Goal: Task Accomplishment & Management: Use online tool/utility

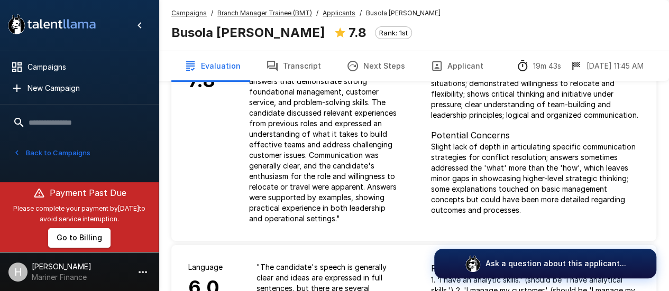
scroll to position [72, 0]
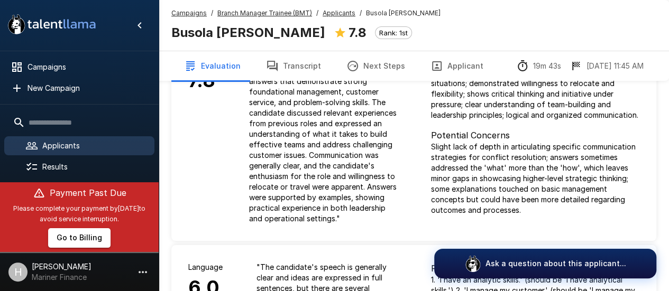
click at [311, 59] on button "Transcript" at bounding box center [293, 66] width 80 height 30
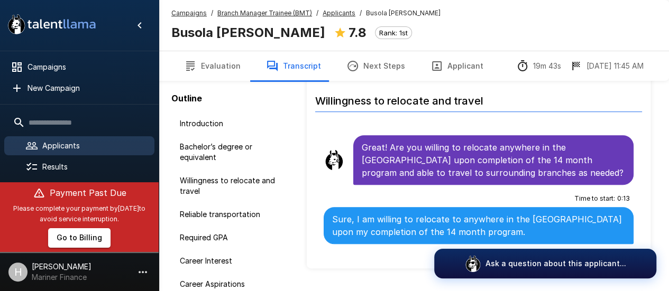
scroll to position [264, 0]
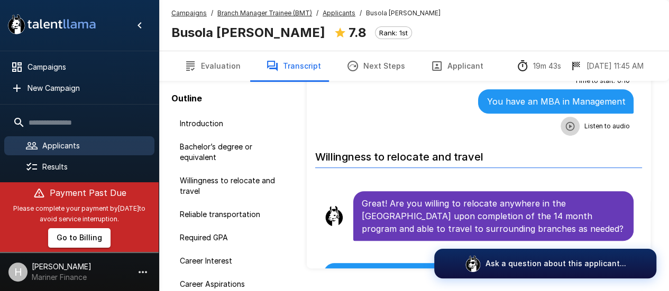
click at [565, 124] on icon "button" at bounding box center [570, 126] width 11 height 11
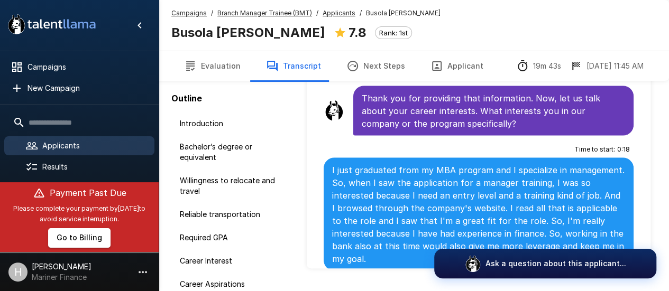
scroll to position [1057, 0]
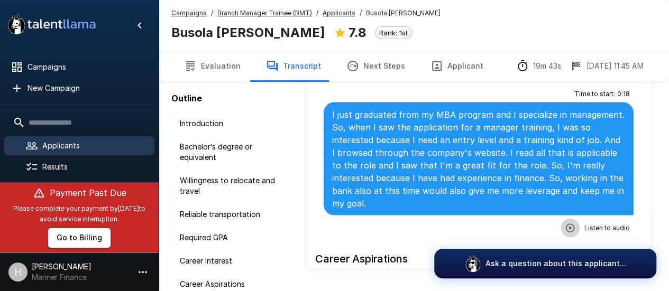
click at [565, 223] on icon "button" at bounding box center [570, 228] width 11 height 11
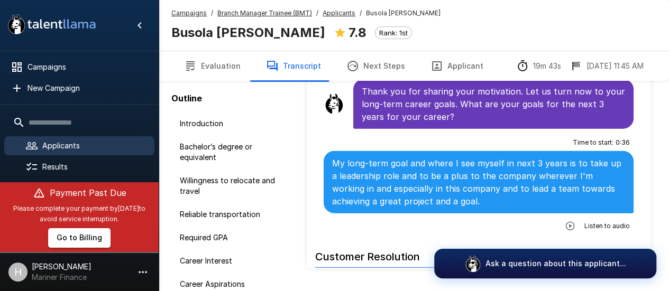
scroll to position [1269, 0]
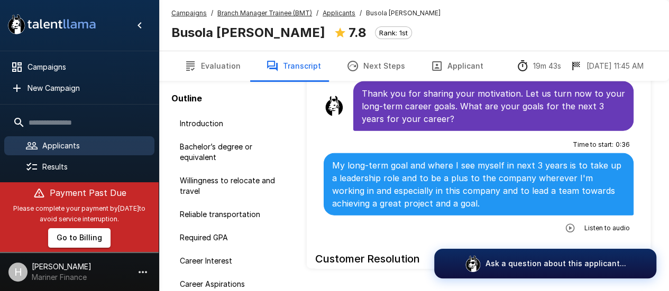
click at [565, 223] on icon "button" at bounding box center [570, 228] width 11 height 11
click at [521, 224] on icon "button" at bounding box center [526, 229] width 11 height 11
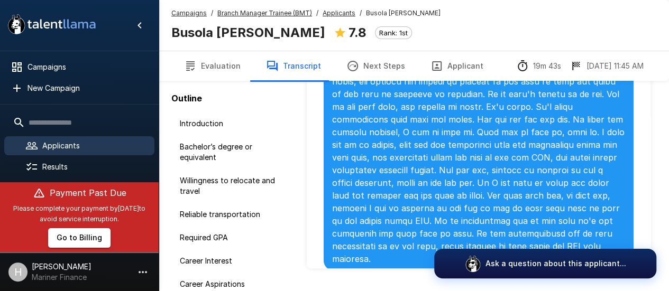
scroll to position [1798, 0]
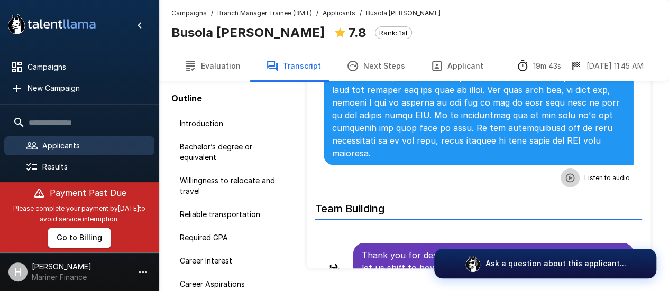
click at [560, 170] on button "button" at bounding box center [569, 178] width 19 height 19
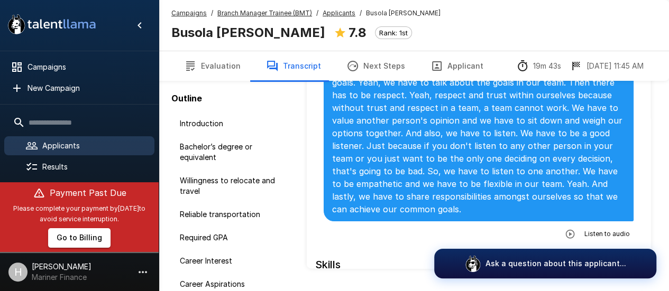
scroll to position [2115, 0]
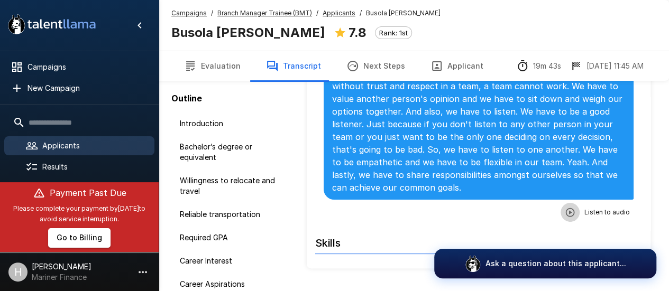
click at [566, 207] on icon "button" at bounding box center [570, 212] width 11 height 11
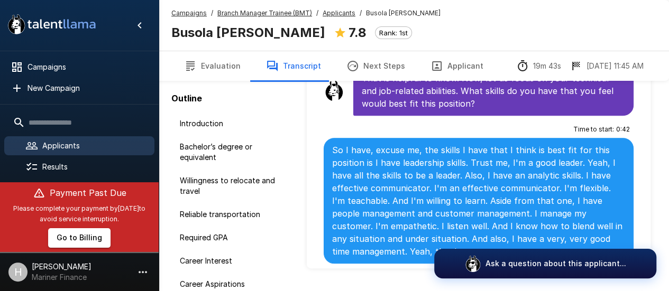
scroll to position [2379, 0]
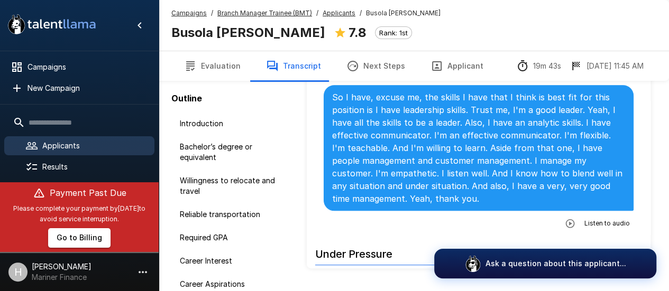
click at [567, 219] on icon "button" at bounding box center [570, 223] width 9 height 9
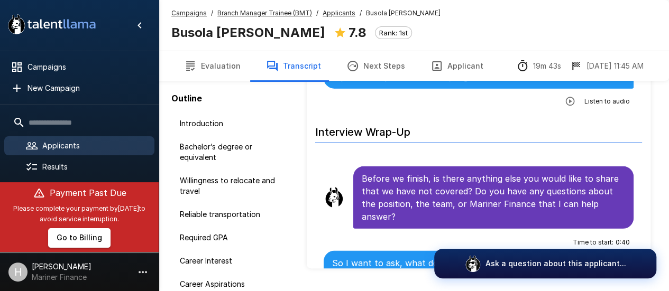
scroll to position [3361, 0]
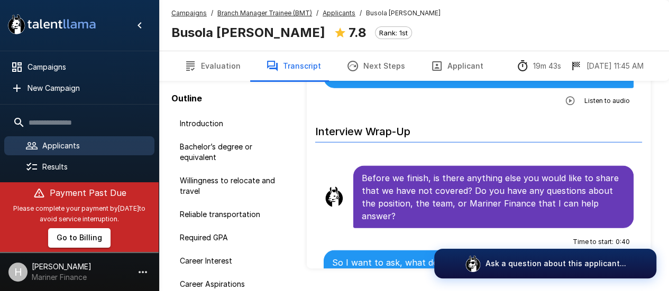
click at [560, 104] on button "button" at bounding box center [569, 100] width 19 height 19
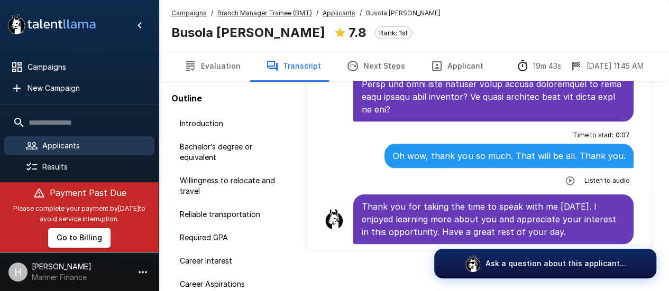
scroll to position [81, 0]
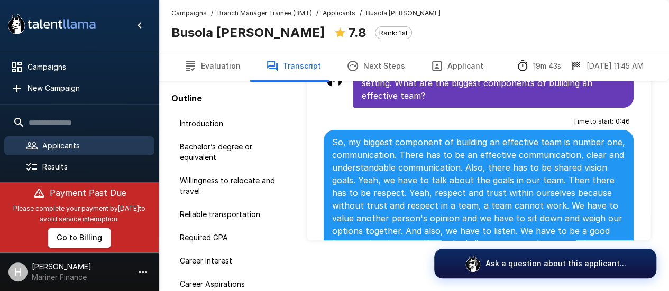
scroll to position [1881, 0]
